Goal: Transaction & Acquisition: Purchase product/service

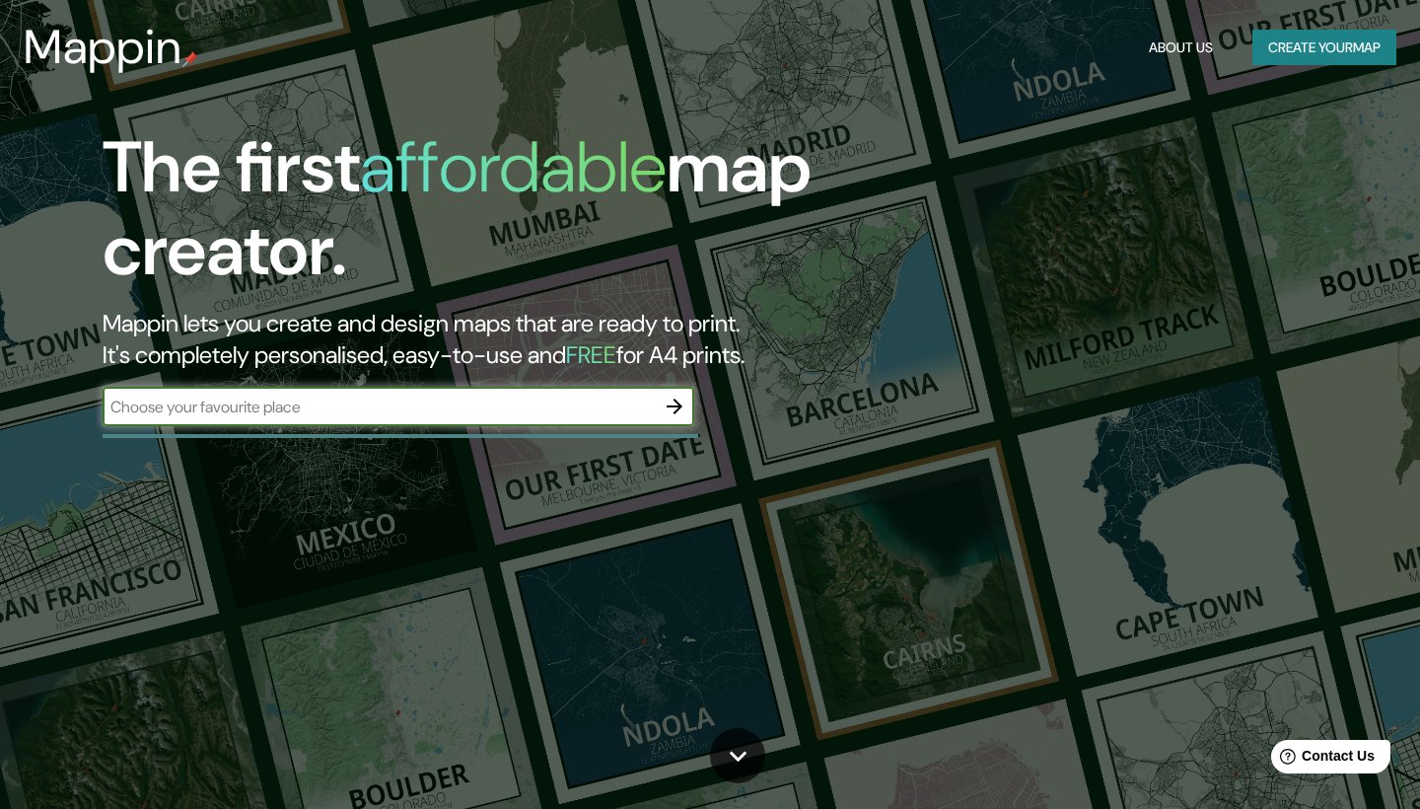
click at [306, 404] on input "text" at bounding box center [379, 406] width 552 height 23
type input "car toys"
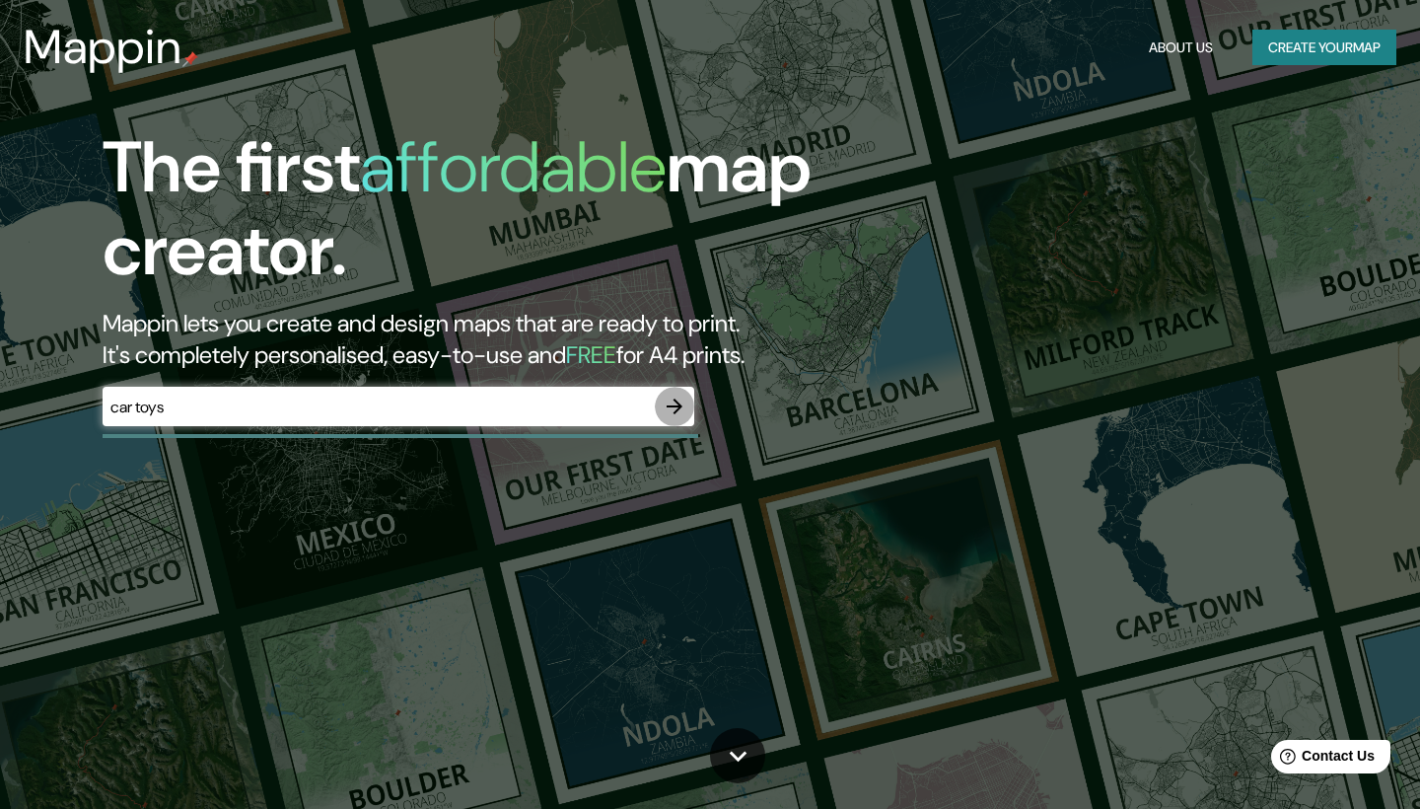
click at [676, 403] on icon "button" at bounding box center [675, 406] width 16 height 16
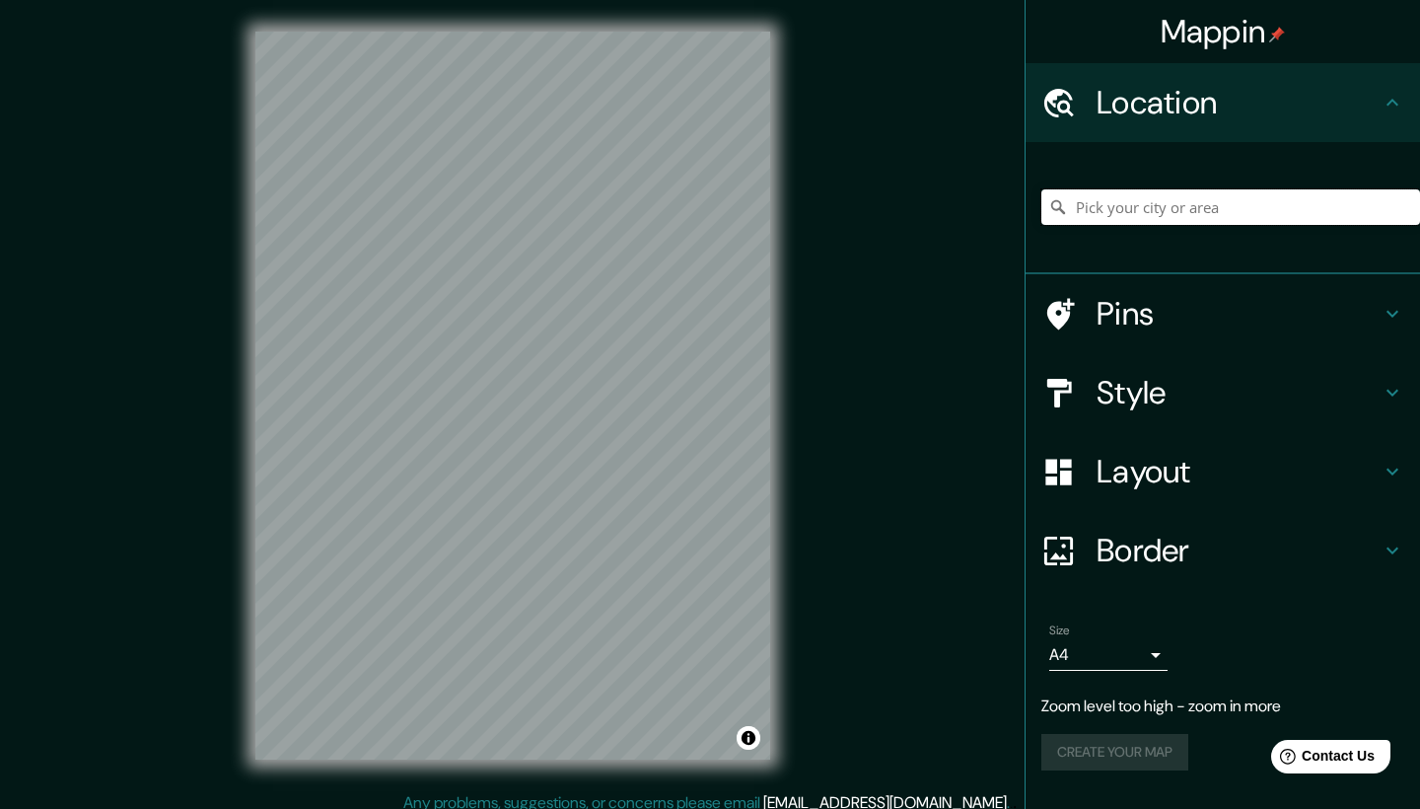
click at [1112, 204] on input "Pick your city or area" at bounding box center [1230, 207] width 379 height 36
click at [812, 386] on div "Mappin Location Pins Style Layout Border Choose a border. Hint : you can make l…" at bounding box center [710, 411] width 1420 height 822
click at [1168, 212] on input "Pick your city or area" at bounding box center [1230, 207] width 379 height 36
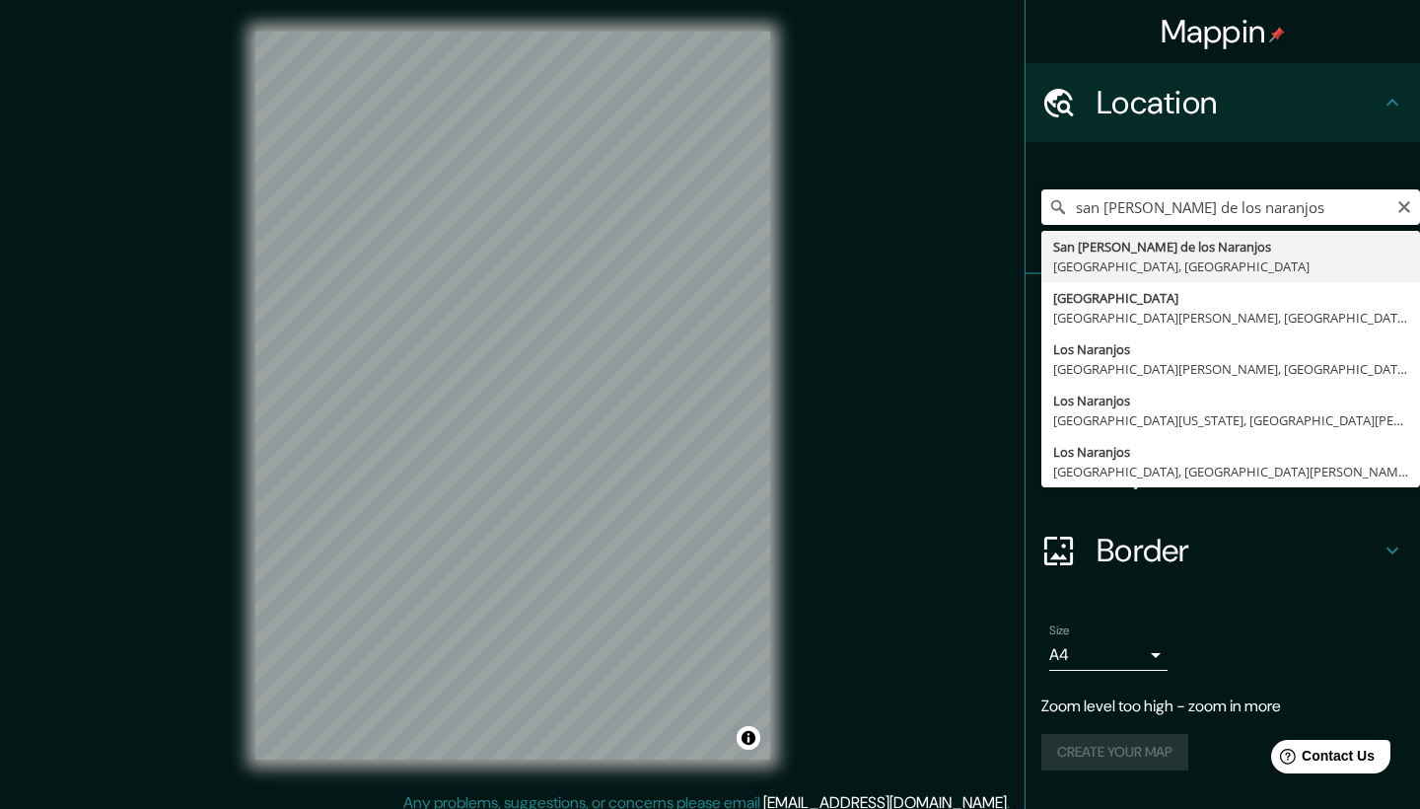
type input "San Pedro de los Naranjos, Guanajuato, México"
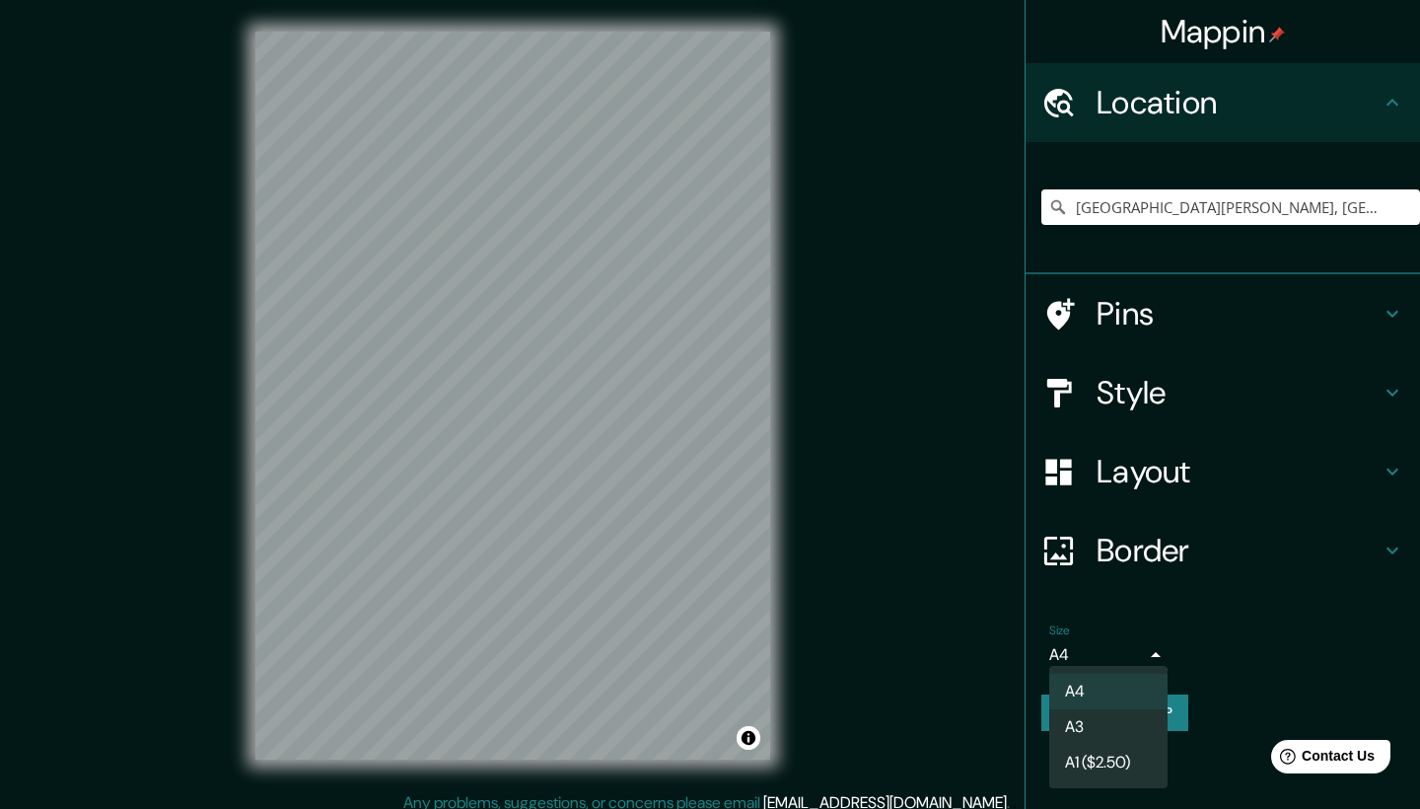
click at [1100, 654] on body "Mappin Location San Pedro de los Naranjos, Guanajuato, México Pins Style Layout…" at bounding box center [710, 404] width 1420 height 809
click at [1251, 633] on div at bounding box center [710, 404] width 1420 height 809
click at [1102, 712] on button "Create your map" at bounding box center [1114, 712] width 147 height 36
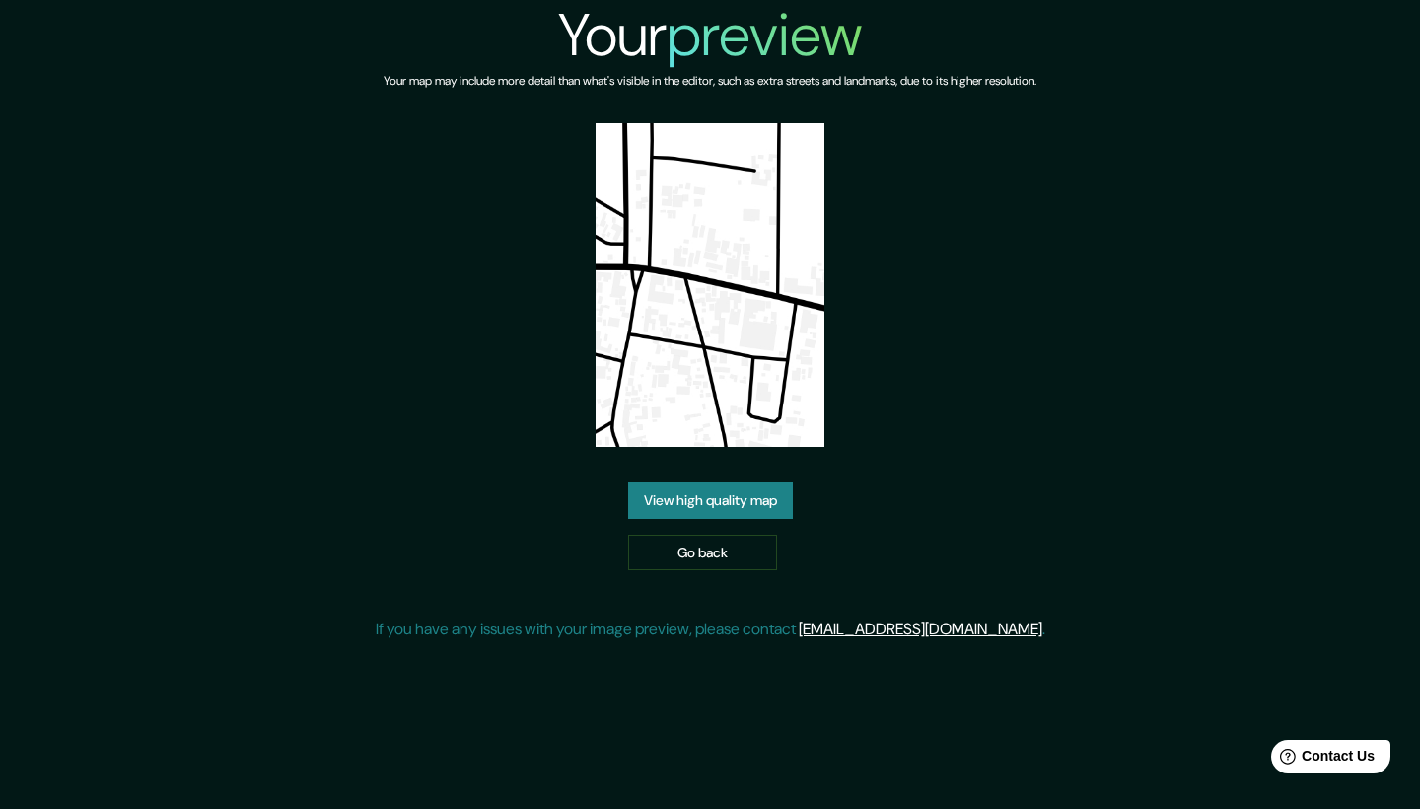
click at [696, 503] on link "View high quality map" at bounding box center [710, 500] width 165 height 36
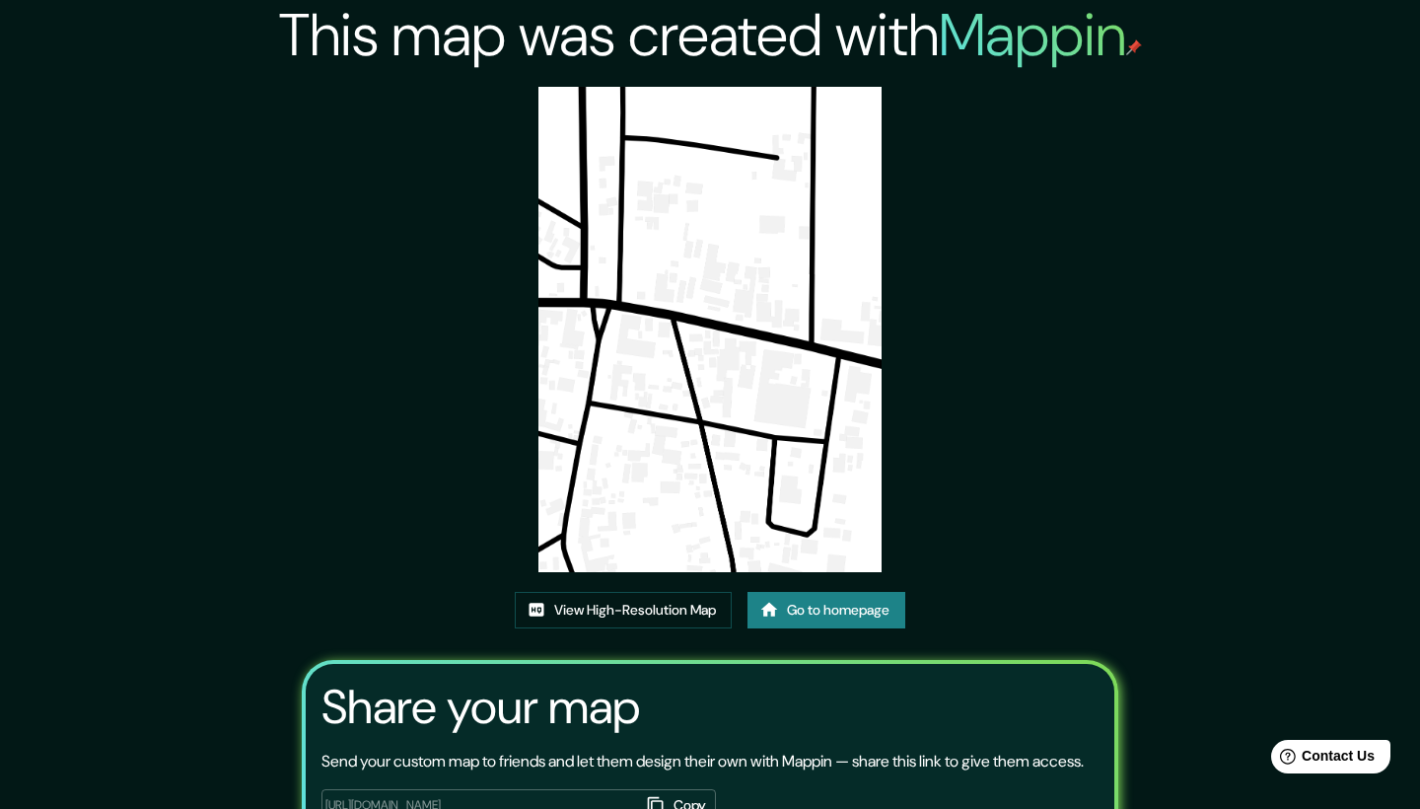
click at [763, 324] on img at bounding box center [709, 329] width 343 height 485
click at [629, 609] on link "View High-Resolution Map" at bounding box center [623, 610] width 217 height 36
